Goal: Navigation & Orientation: Find specific page/section

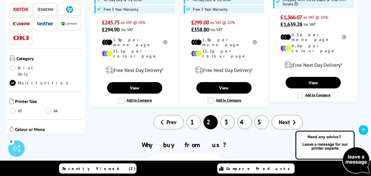
scroll to position [912, 0]
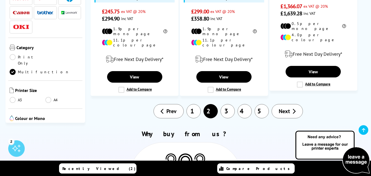
click at [281, 108] on span "Next" at bounding box center [284, 111] width 11 height 7
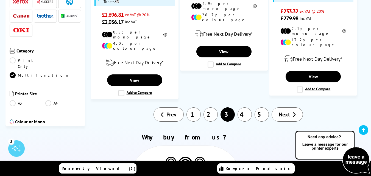
scroll to position [890, 0]
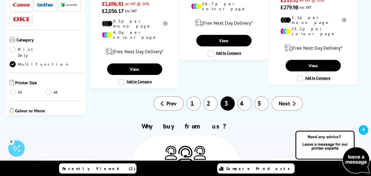
click at [282, 100] on span "Next" at bounding box center [284, 103] width 11 height 7
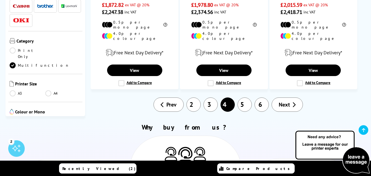
scroll to position [879, 0]
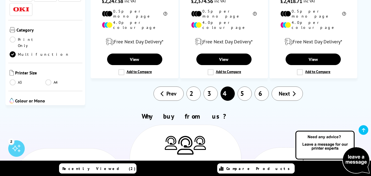
click at [288, 90] on span "Next" at bounding box center [284, 93] width 11 height 7
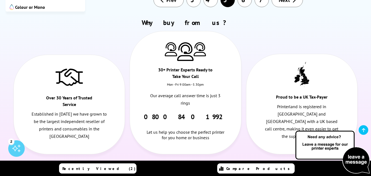
scroll to position [978, 0]
